Goal: Information Seeking & Learning: Learn about a topic

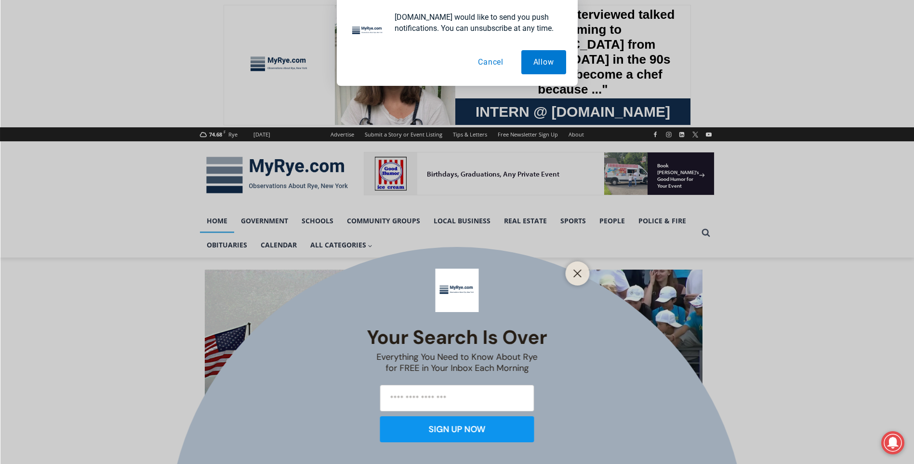
drag, startPoint x: 576, startPoint y: 276, endPoint x: 576, endPoint y: 265, distance: 11.1
click at [576, 276] on icon "Close" at bounding box center [577, 273] width 9 height 9
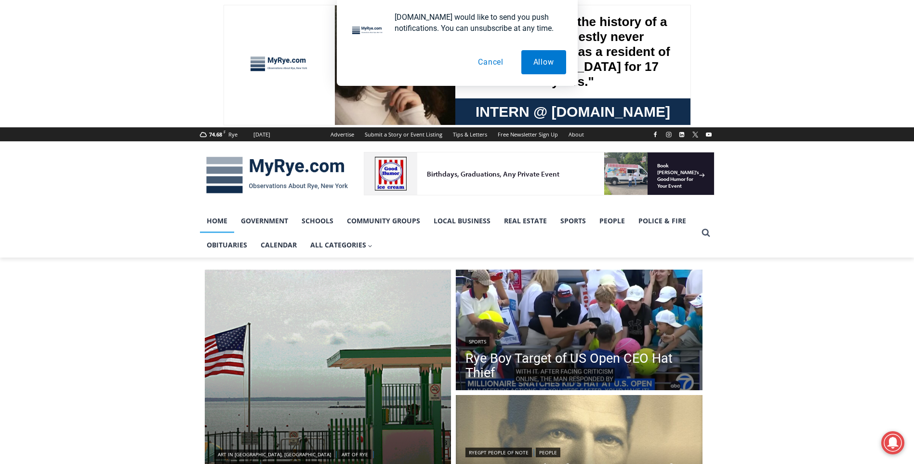
click at [493, 67] on button "Cancel" at bounding box center [491, 62] width 50 height 24
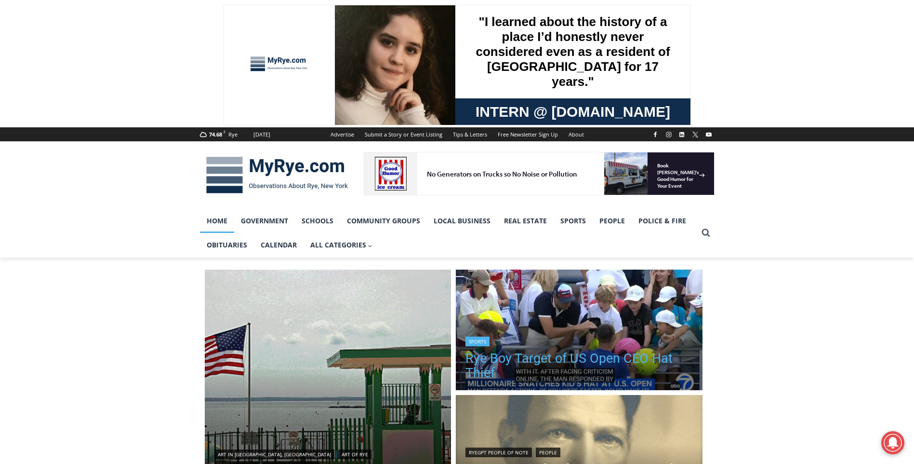
click at [530, 356] on link "Rye Boy Target of US Open CEO Hat Thief" at bounding box center [578, 365] width 227 height 29
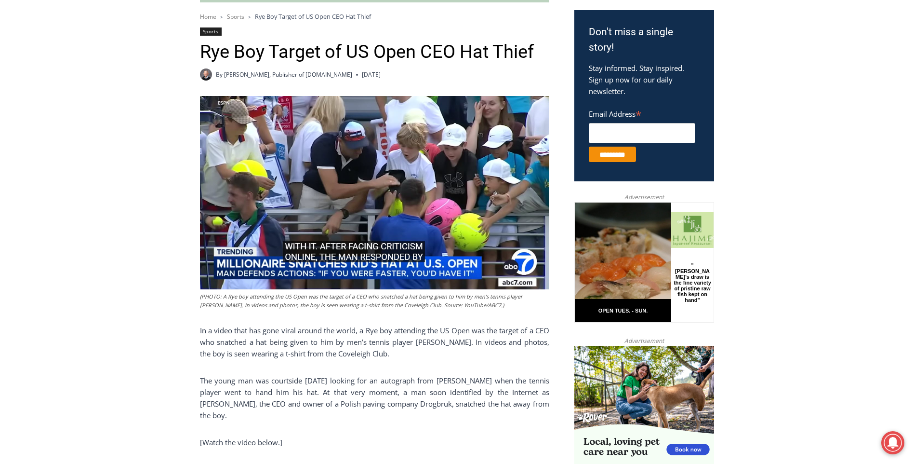
scroll to position [222, 0]
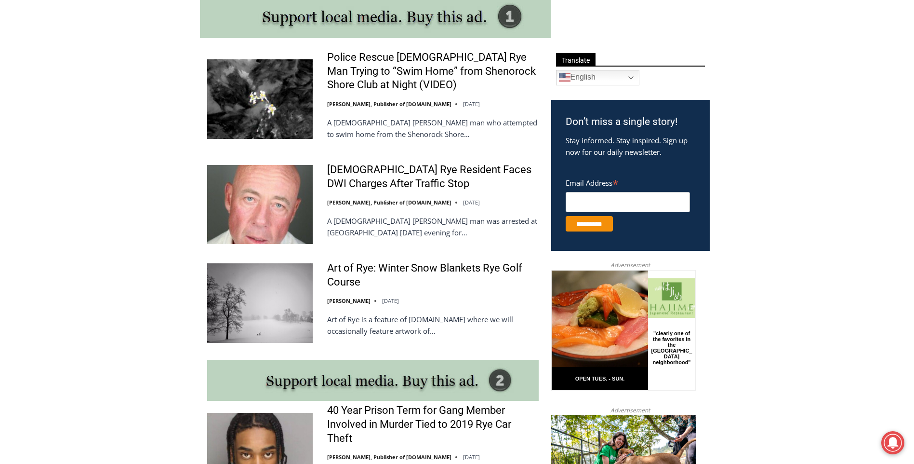
scroll to position [561, 0]
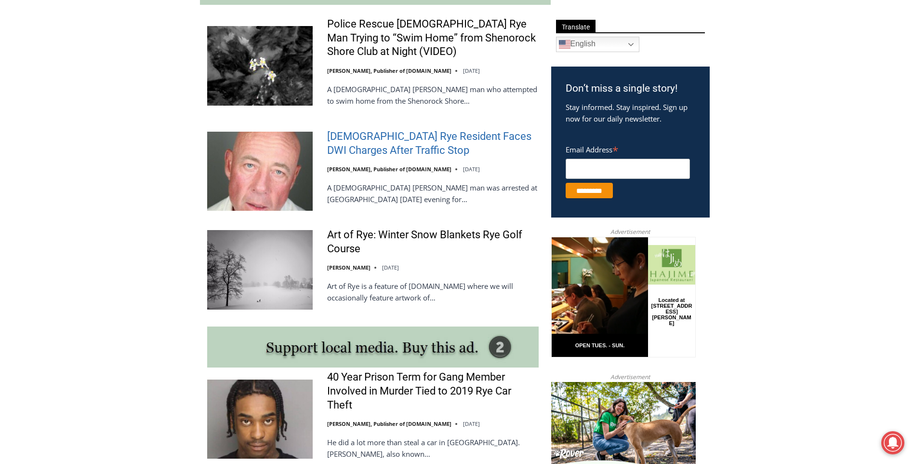
click at [339, 141] on link "56-Year-Old Rye Resident Faces DWI Charges After Traffic Stop" at bounding box center [433, 143] width 212 height 27
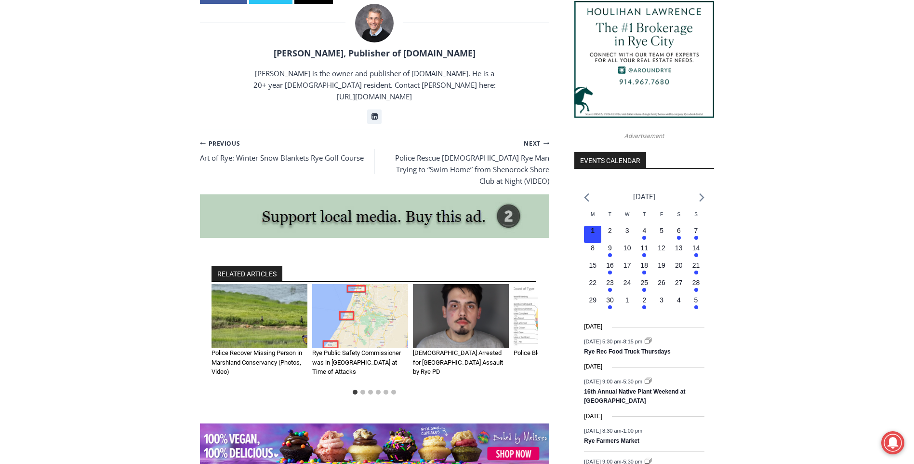
scroll to position [944, 0]
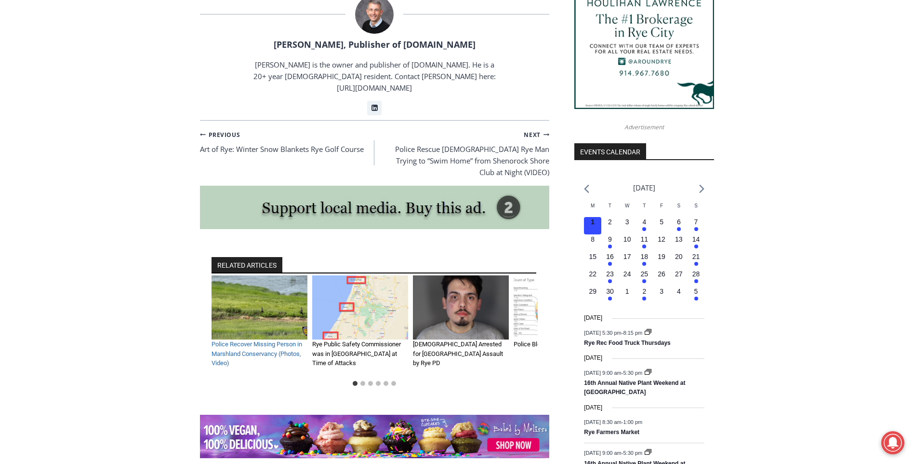
click at [230, 340] on link "Police Recover Missing Person in Marshland Conservancy (Photos, Video)" at bounding box center [257, 353] width 91 height 26
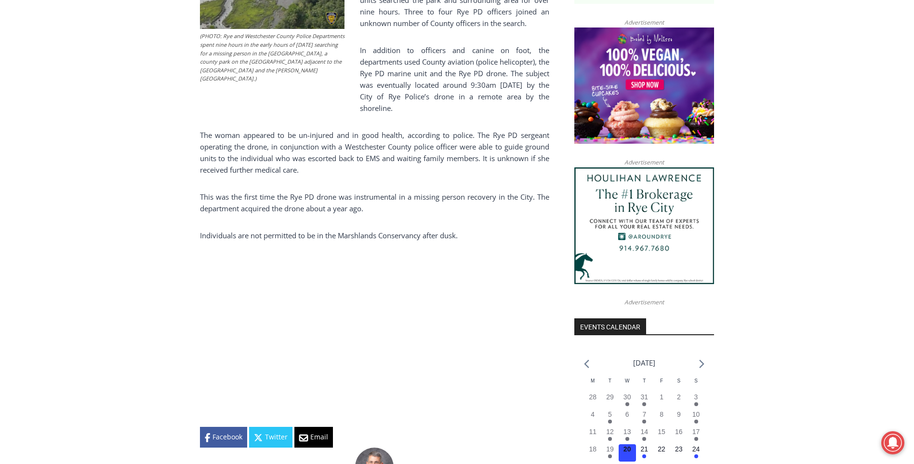
scroll to position [771, 0]
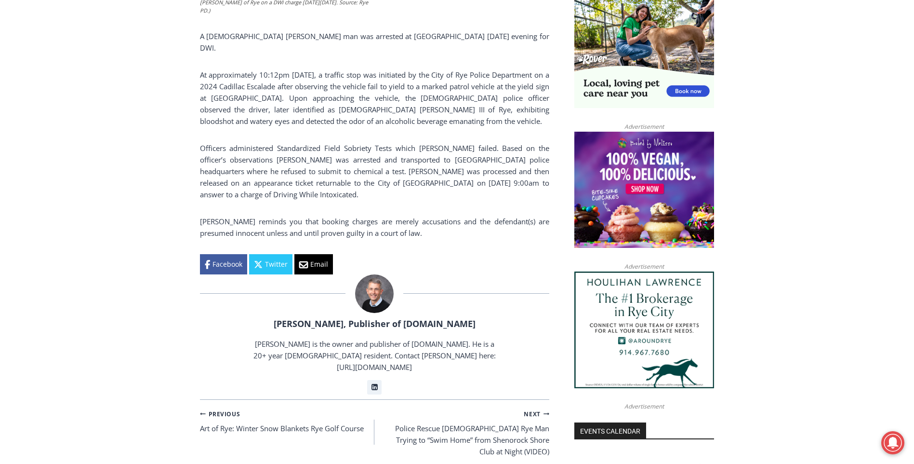
scroll to position [511, 0]
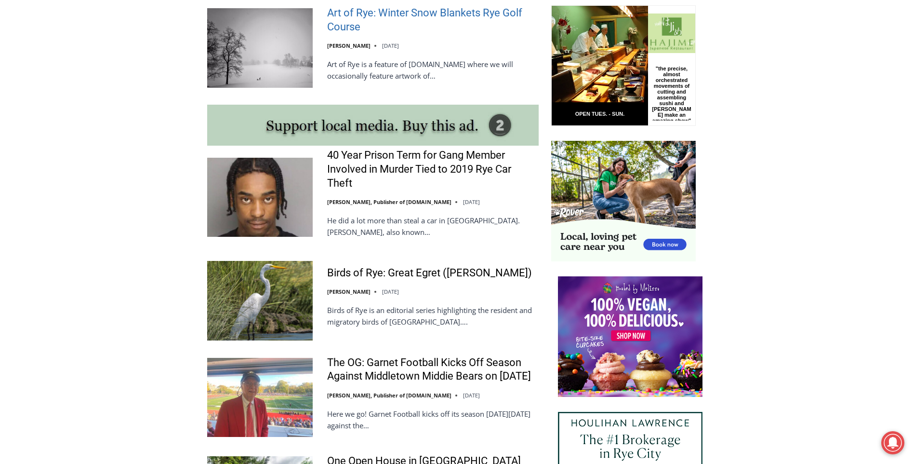
click at [405, 24] on link "Art of Rye: Winter Snow Blankets Rye Golf Course" at bounding box center [433, 19] width 212 height 27
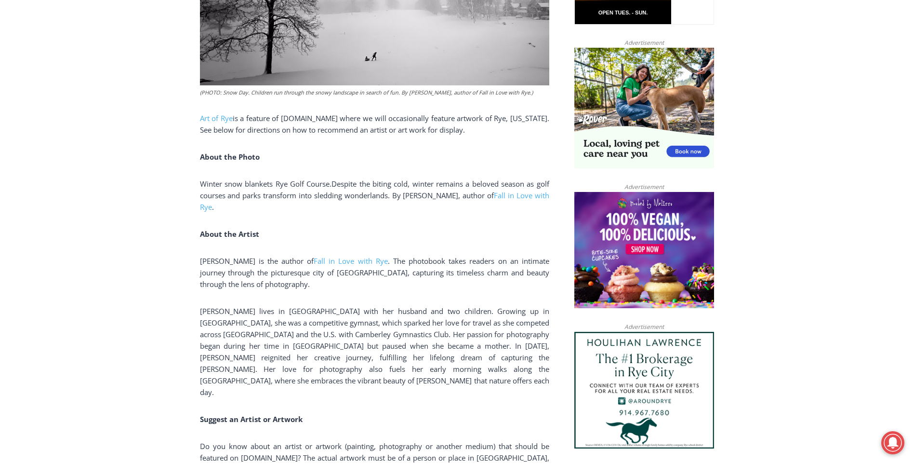
scroll to position [655, 0]
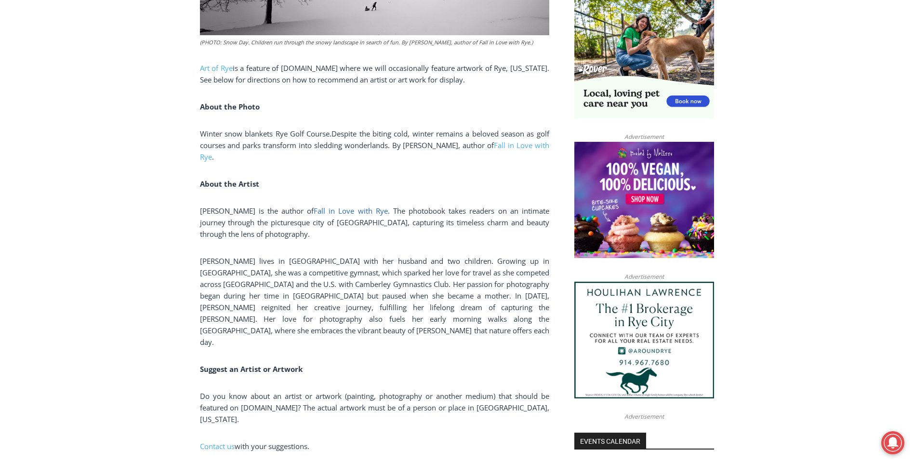
click at [369, 206] on link "Fall in Love with Rye" at bounding box center [351, 211] width 74 height 10
